Goal: Task Accomplishment & Management: Complete application form

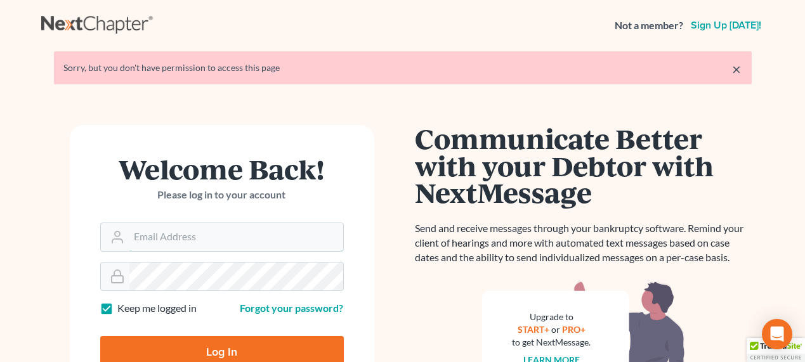
type input "[EMAIL_ADDRESS][DOMAIN_NAME]"
click at [233, 344] on input "Log In" at bounding box center [222, 352] width 244 height 32
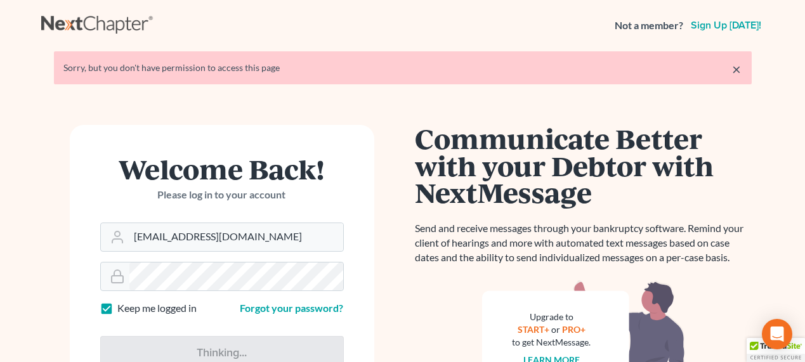
type input "Thinking..."
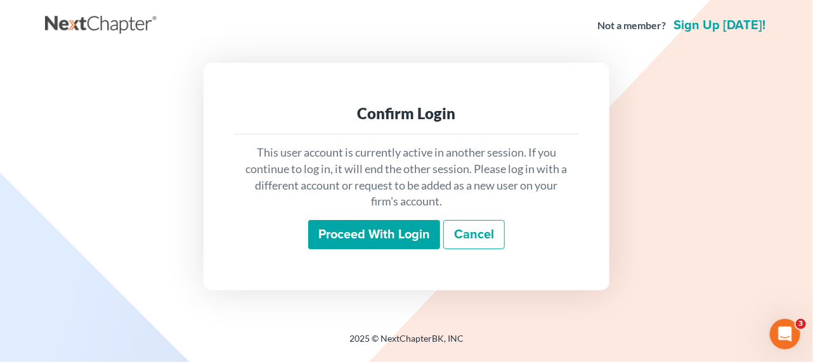
click at [391, 243] on input "Proceed with login" at bounding box center [374, 234] width 132 height 29
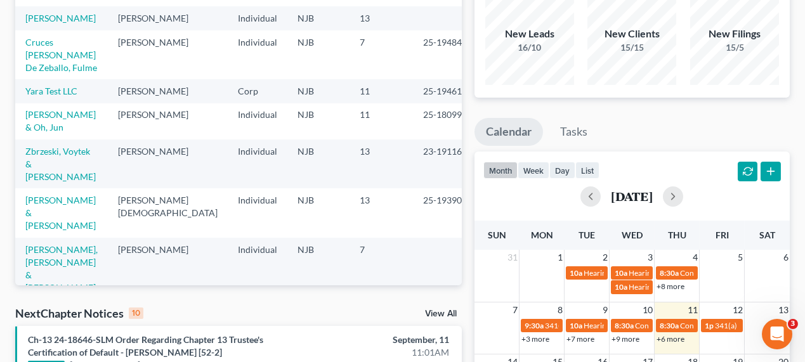
scroll to position [57, 0]
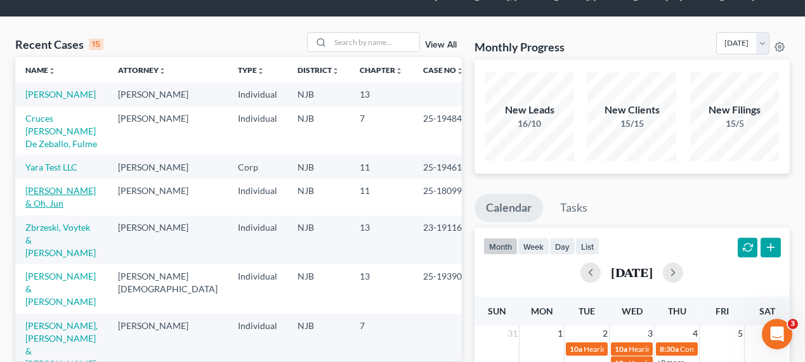
click at [52, 200] on link "[PERSON_NAME] & Oh, Jun" at bounding box center [60, 196] width 70 height 23
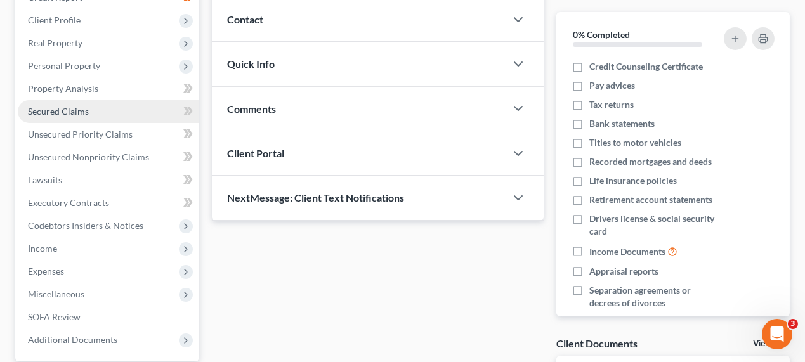
scroll to position [173, 0]
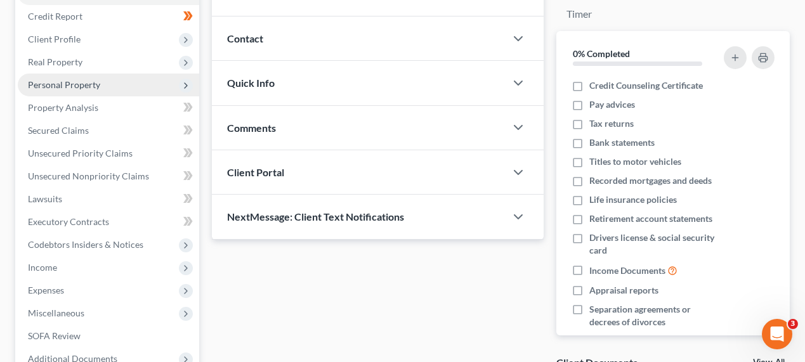
click at [80, 84] on span "Personal Property" at bounding box center [64, 84] width 72 height 11
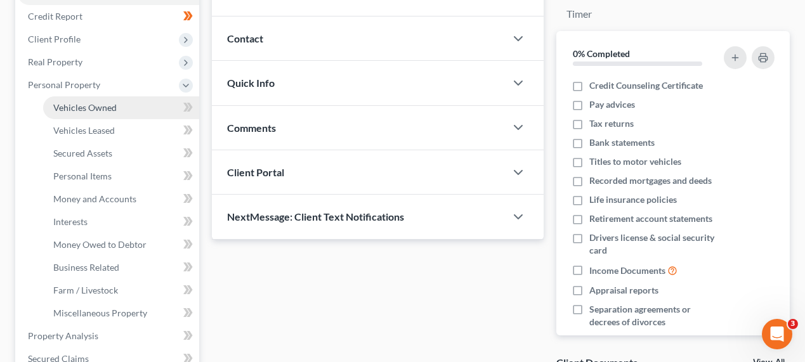
click at [89, 110] on span "Vehicles Owned" at bounding box center [84, 107] width 63 height 11
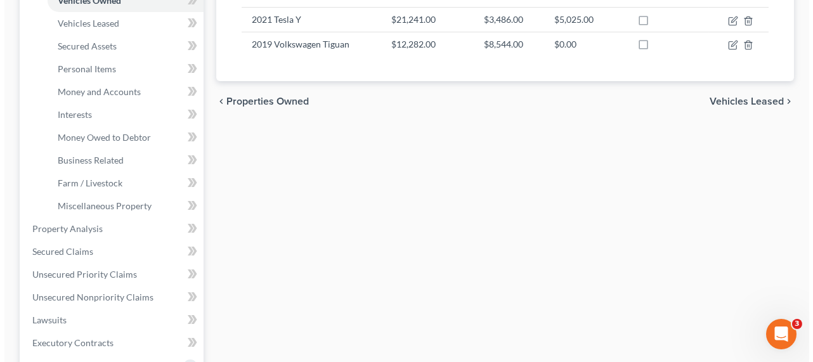
scroll to position [115, 0]
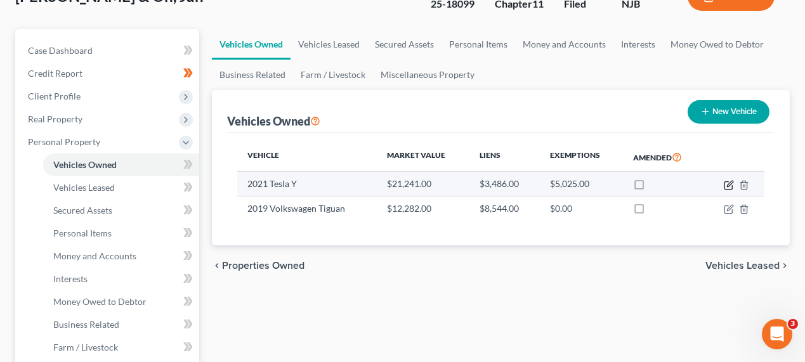
click at [731, 181] on icon "button" at bounding box center [730, 184] width 6 height 6
select select "0"
select select "5"
select select "2"
select select "0"
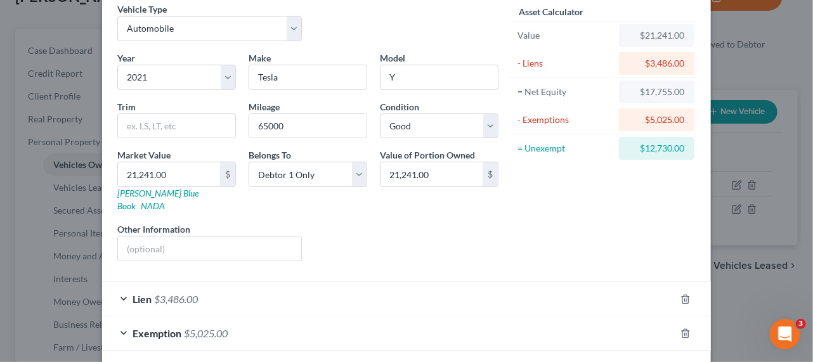
scroll to position [98, 0]
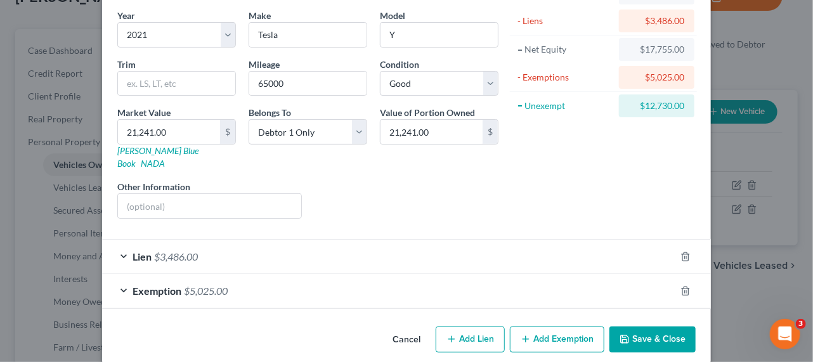
click at [292, 274] on div "Exemption $5,025.00" at bounding box center [388, 291] width 573 height 34
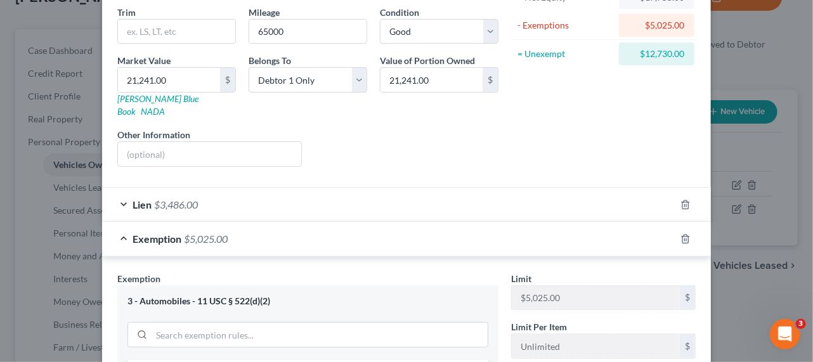
scroll to position [271, 0]
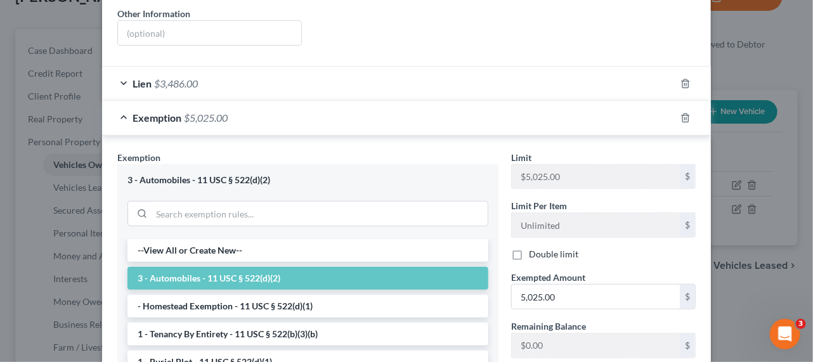
click at [284, 164] on div "3 - Automobiles - 11 USC § 522(d)(2)" at bounding box center [307, 201] width 381 height 75
click at [264, 101] on div "Exemption $5,025.00" at bounding box center [388, 118] width 573 height 34
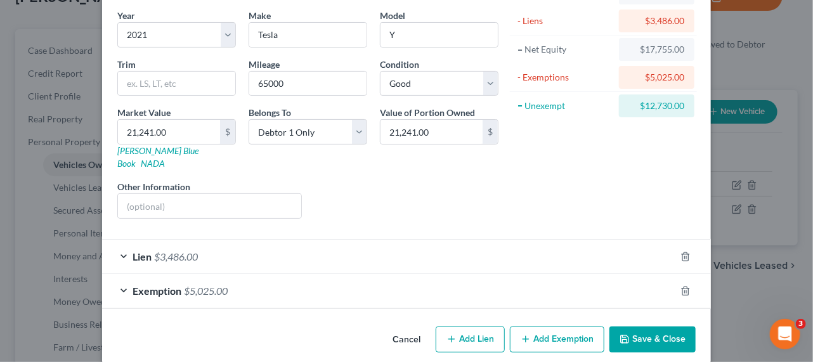
click at [216, 240] on div "Lien $3,486.00" at bounding box center [388, 257] width 573 height 34
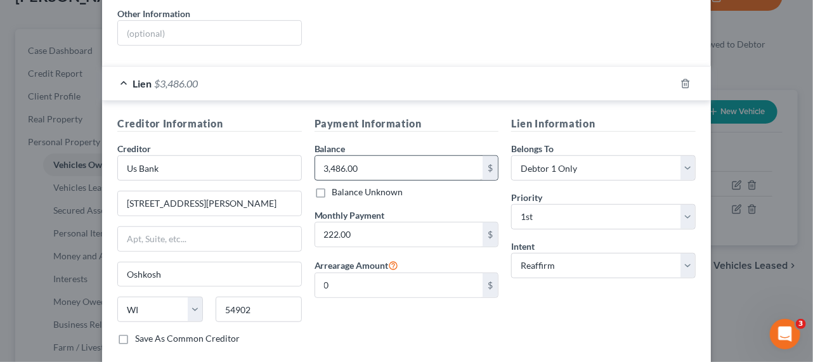
scroll to position [361, 0]
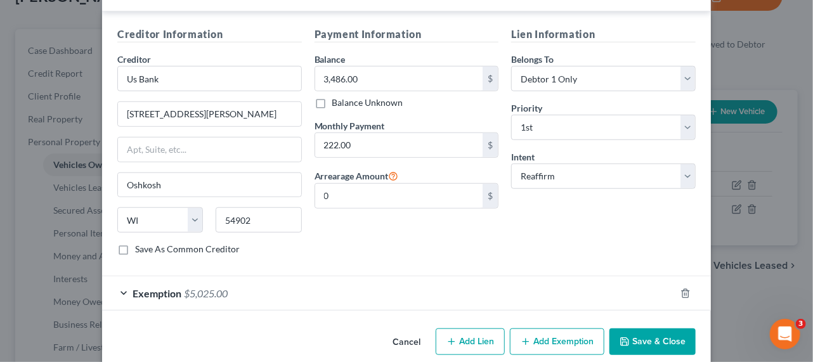
click at [421, 330] on button "Cancel" at bounding box center [407, 342] width 48 height 25
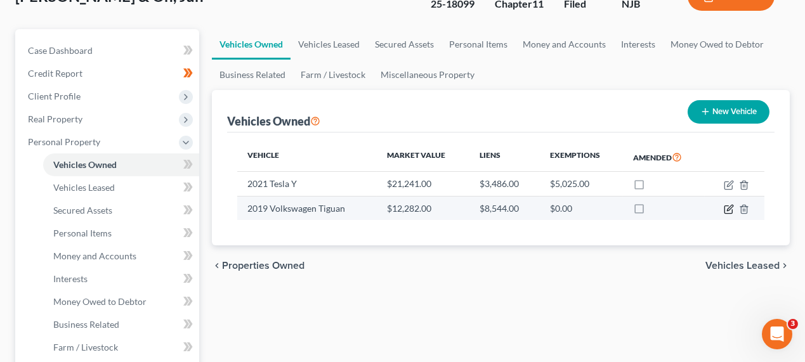
click at [729, 206] on icon "button" at bounding box center [730, 208] width 6 height 6
select select "0"
select select "7"
select select "2"
select select "0"
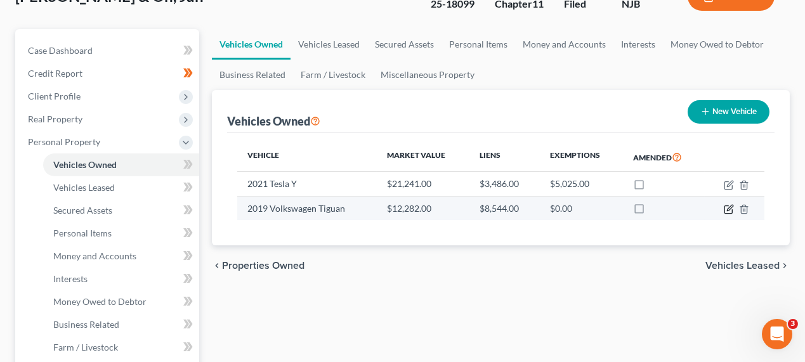
select select "4"
select select "0"
select select "2"
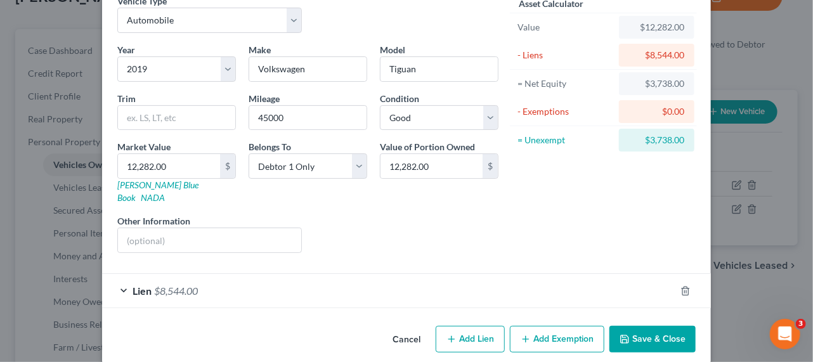
click at [152, 284] on div "Lien $8,544.00" at bounding box center [388, 291] width 573 height 34
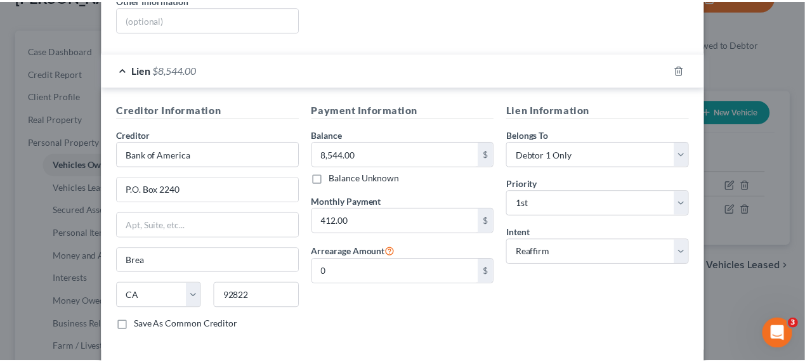
scroll to position [326, 0]
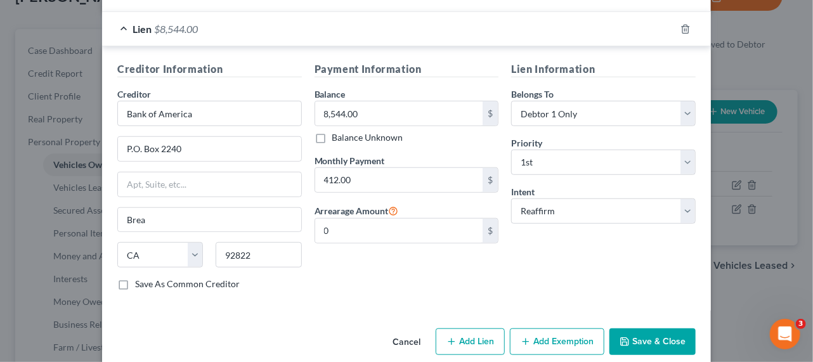
click at [424, 330] on button "Cancel" at bounding box center [407, 342] width 48 height 25
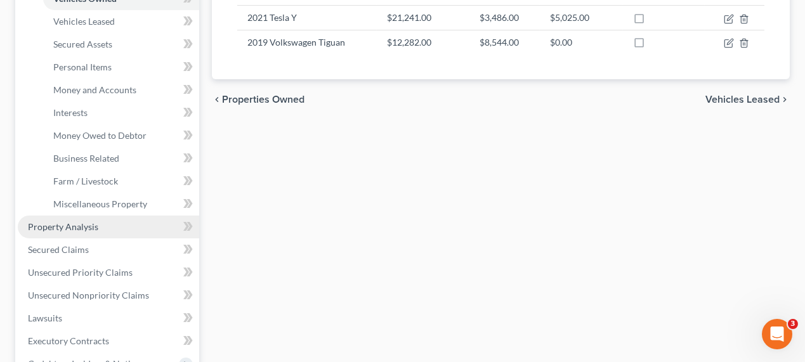
scroll to position [346, 0]
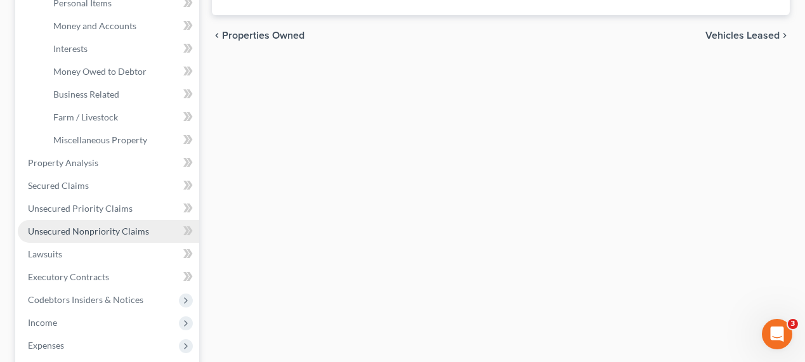
click at [114, 233] on span "Unsecured Nonpriority Claims" at bounding box center [88, 231] width 121 height 11
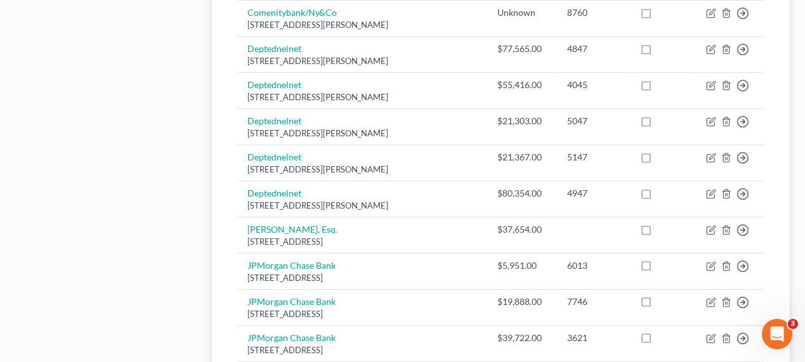
scroll to position [230, 0]
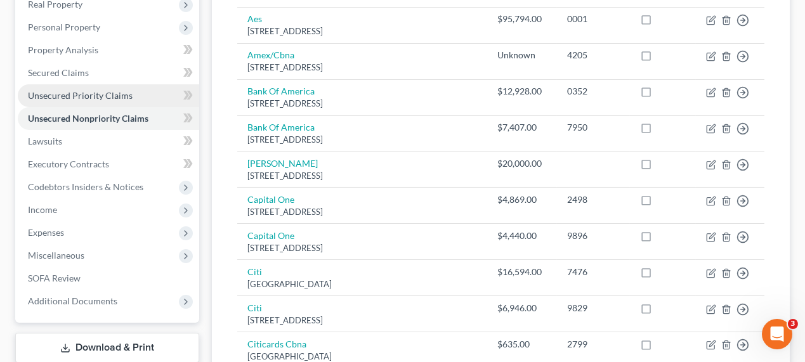
click at [96, 91] on span "Unsecured Priority Claims" at bounding box center [80, 95] width 105 height 11
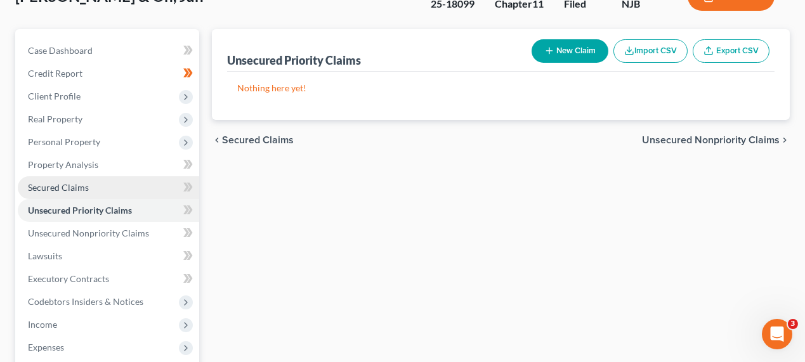
click at [95, 186] on link "Secured Claims" at bounding box center [108, 187] width 181 height 23
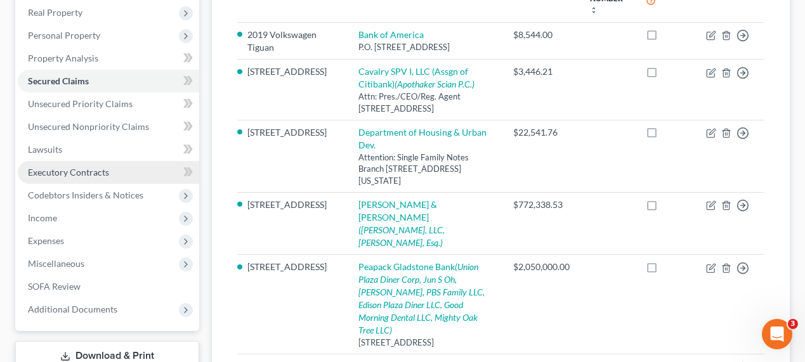
scroll to position [216, 0]
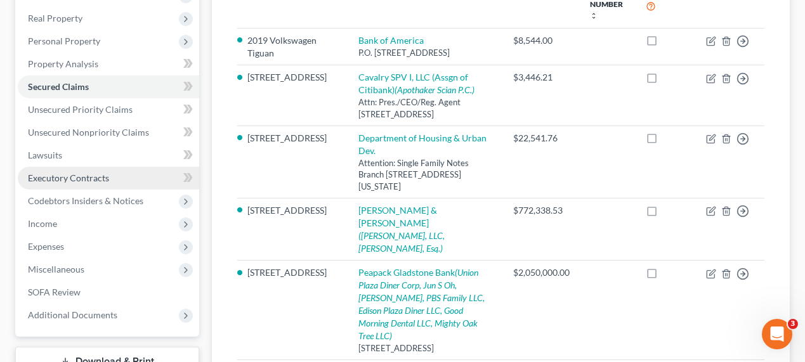
click at [91, 181] on span "Executory Contracts" at bounding box center [68, 178] width 81 height 11
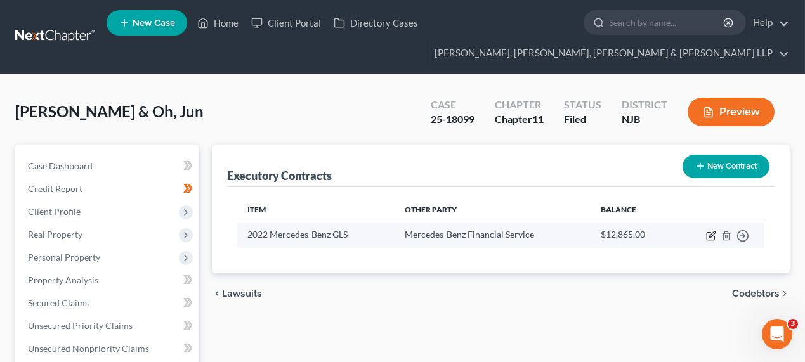
click at [715, 237] on icon "button" at bounding box center [711, 236] width 10 height 10
select select "38"
select select "0"
select select "1"
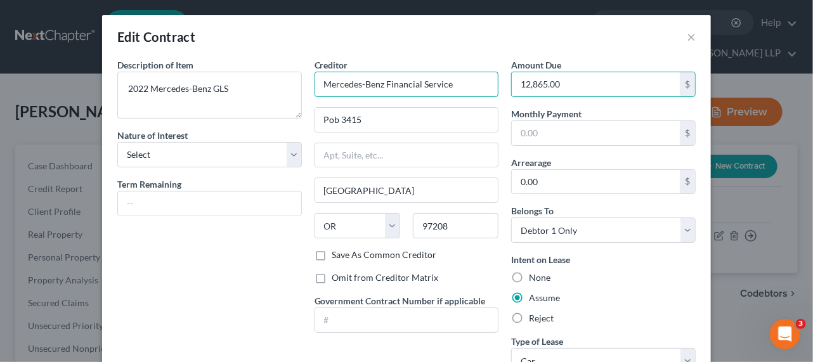
click at [391, 86] on input "Mercedes-Benz Financial Service" at bounding box center [407, 84] width 185 height 25
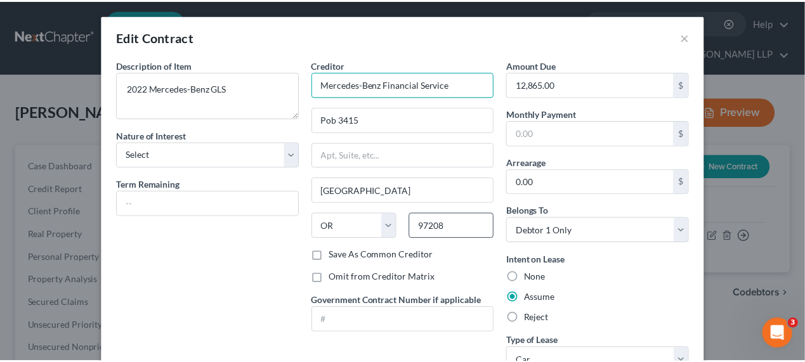
scroll to position [147, 0]
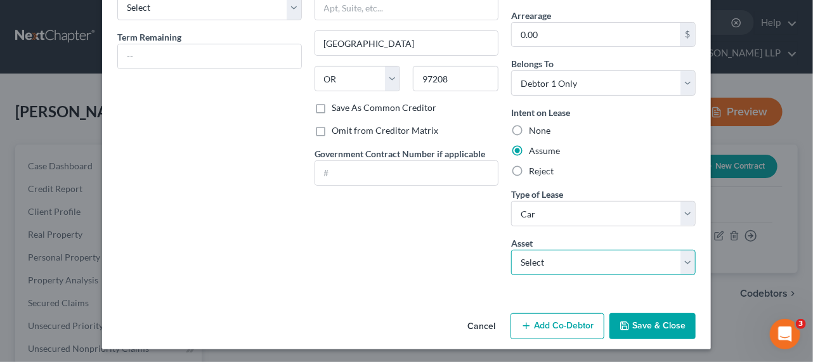
click at [571, 268] on select "Select 2022 Mercedes-Benz GLS - $50402.0" at bounding box center [603, 262] width 185 height 25
click at [476, 325] on button "Cancel" at bounding box center [481, 327] width 48 height 25
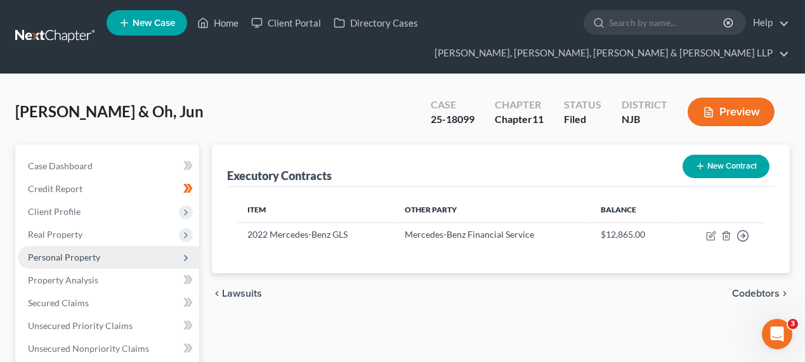
click at [57, 254] on span "Personal Property" at bounding box center [64, 257] width 72 height 11
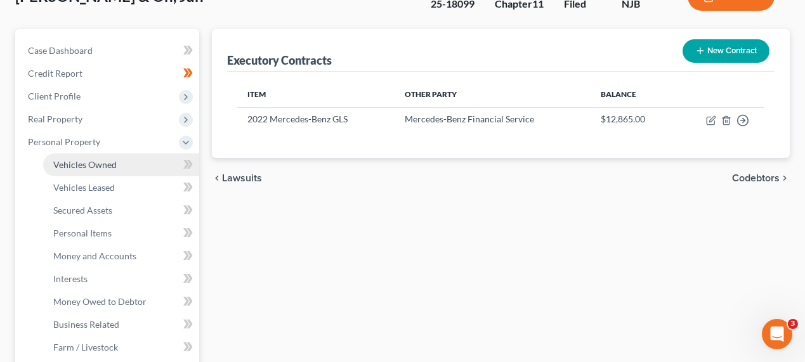
click at [93, 169] on link "Vehicles Owned" at bounding box center [121, 165] width 156 height 23
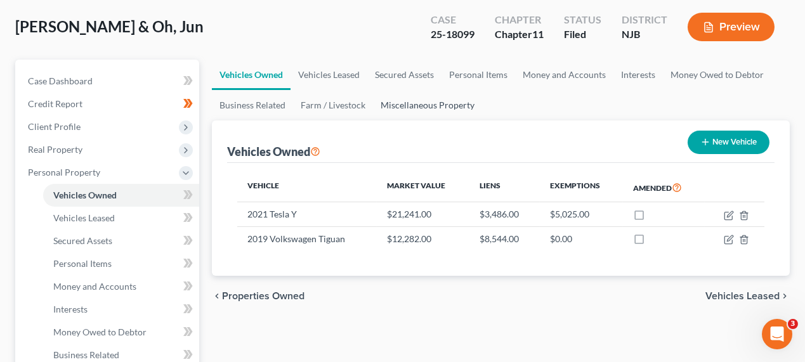
scroll to position [115, 0]
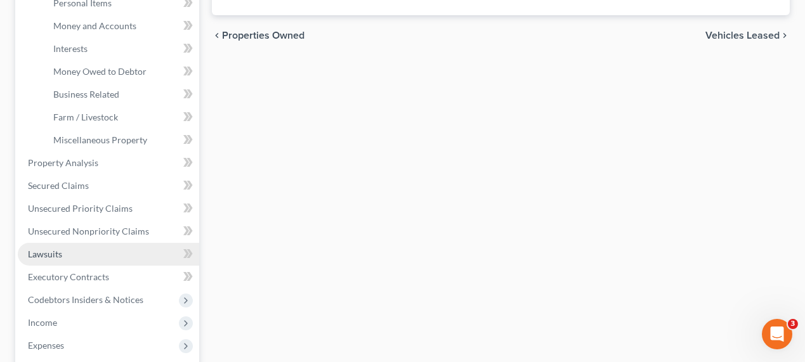
click at [72, 252] on link "Lawsuits" at bounding box center [108, 254] width 181 height 23
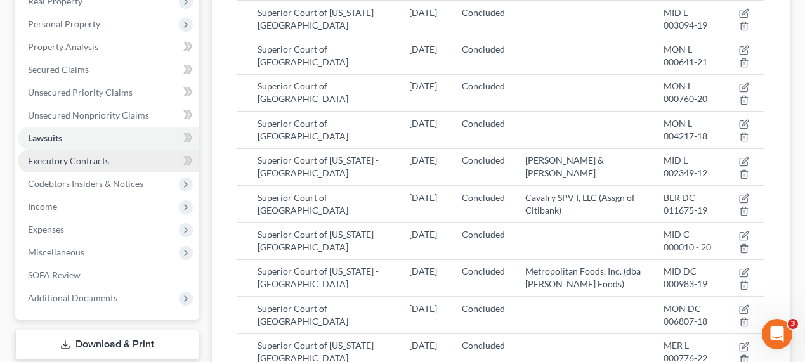
click at [71, 153] on link "Executory Contracts" at bounding box center [108, 161] width 181 height 23
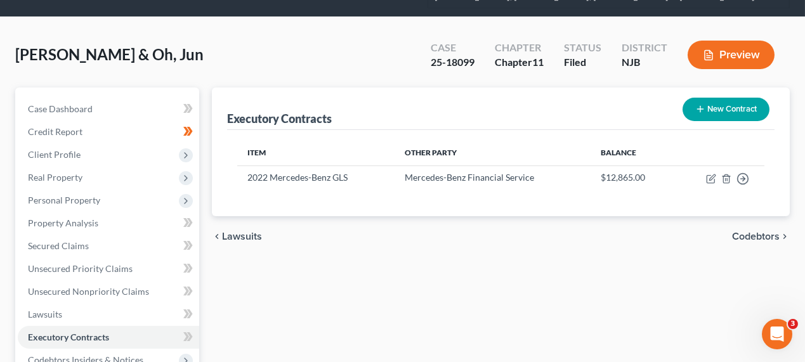
scroll to position [57, 0]
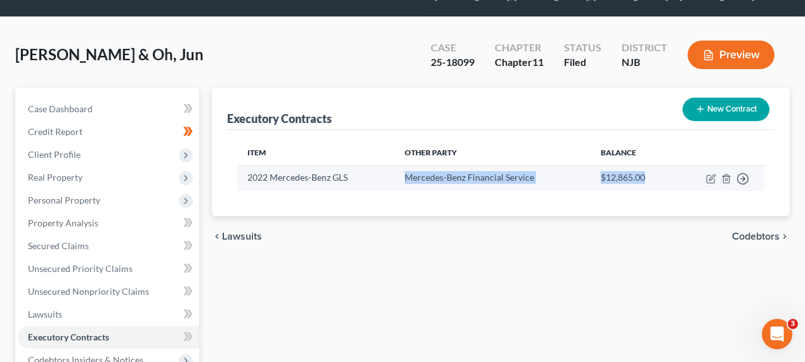
drag, startPoint x: 404, startPoint y: 176, endPoint x: 648, endPoint y: 175, distance: 244.2
click at [648, 175] on tr "2022 Mercedes-Benz GLS Mercedes-Benz Financial Service $12,865.00 Move to D Mov…" at bounding box center [500, 178] width 527 height 25
